Goal: Information Seeking & Learning: Find specific fact

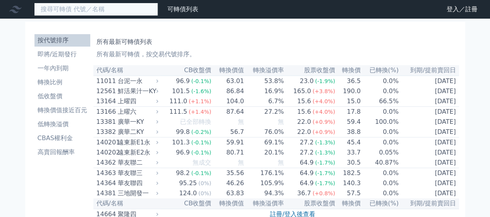
click at [102, 8] on input at bounding box center [96, 9] width 124 height 13
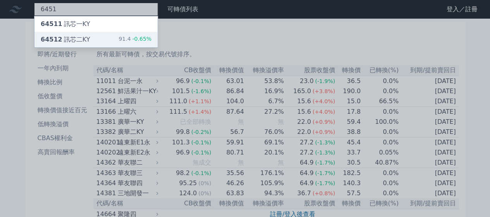
type input "6451"
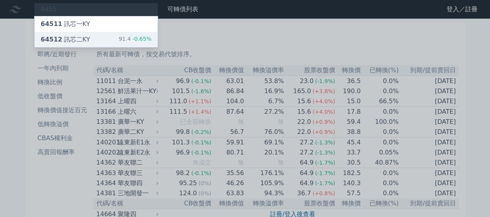
click at [95, 41] on div "64512 訊芯二KY 91.4 -0.65%" at bounding box center [95, 39] width 123 height 15
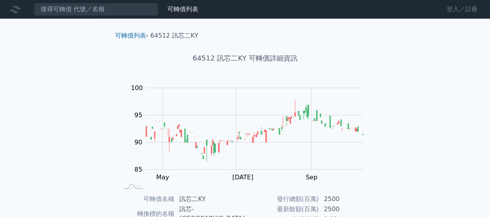
click at [466, 13] on link "登入／註冊" at bounding box center [462, 9] width 43 height 12
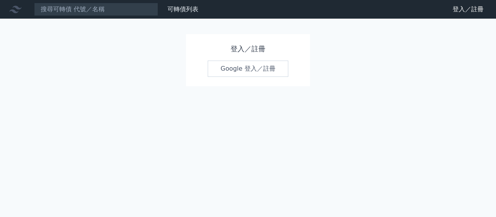
click at [239, 50] on h1 "登入／註冊" at bounding box center [248, 48] width 81 height 11
click at [240, 71] on link "Google 登入／註冊" at bounding box center [248, 68] width 81 height 16
click at [236, 71] on link "Google 登入／註冊" at bounding box center [248, 68] width 81 height 16
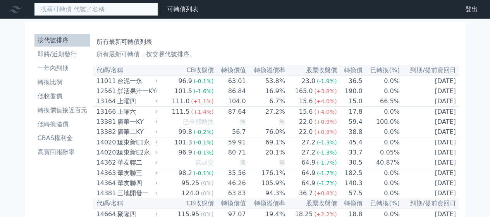
click at [87, 9] on input at bounding box center [96, 9] width 124 height 13
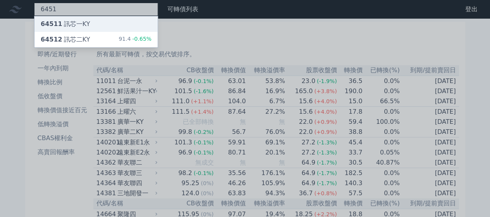
type input "6451"
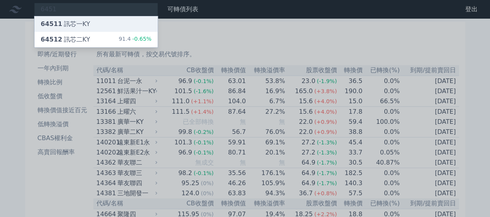
click at [88, 28] on div "64511 訊芯一KY" at bounding box center [95, 23] width 123 height 15
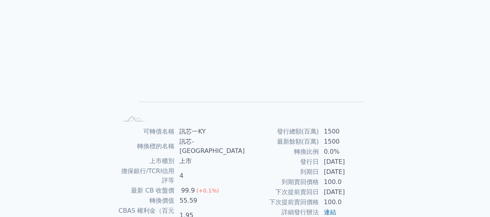
scroll to position [45, 0]
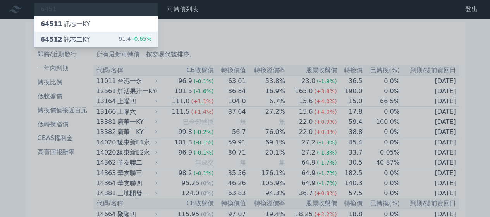
click at [69, 38] on div "64512 訊芯二KY" at bounding box center [65, 39] width 49 height 9
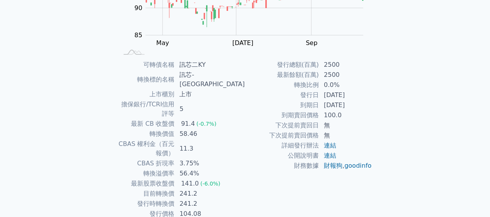
scroll to position [136, 0]
